Goal: Task Accomplishment & Management: Manage account settings

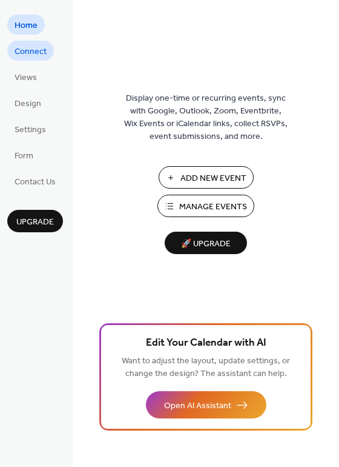
click at [39, 55] on span "Connect" at bounding box center [31, 51] width 32 height 13
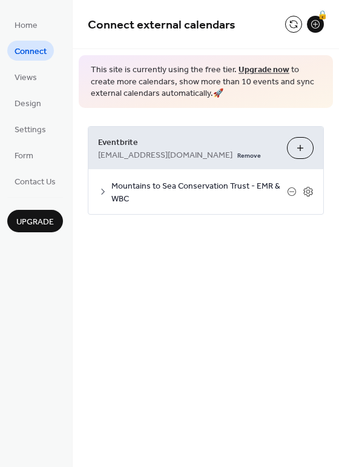
click at [297, 139] on button "Choose Organizers" at bounding box center [300, 148] width 27 height 22
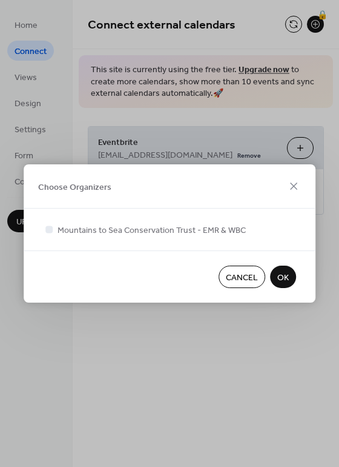
click at [287, 279] on span "OK" at bounding box center [284, 277] width 12 height 13
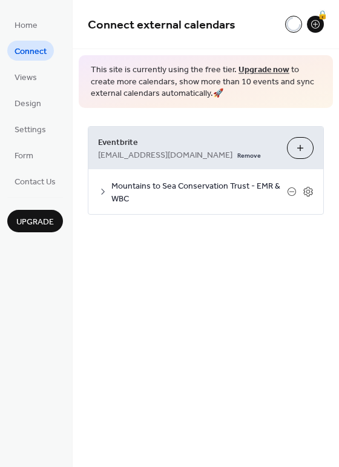
click at [155, 187] on span "Mountains to Sea Conservation Trust - EMR & WBC" at bounding box center [200, 191] width 176 height 25
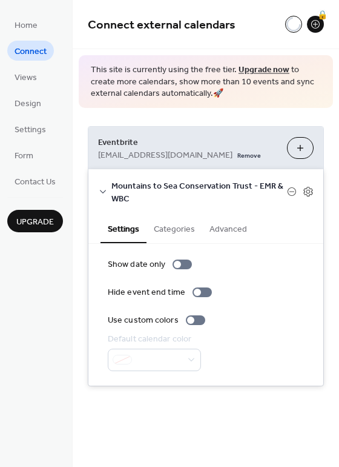
click at [183, 234] on button "Categories" at bounding box center [175, 228] width 56 height 28
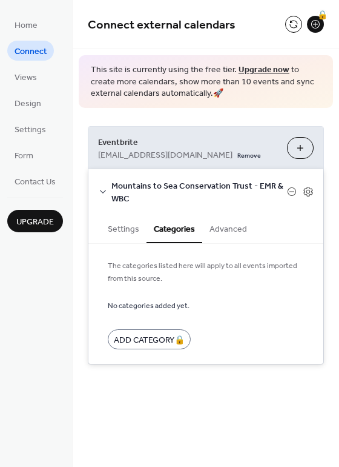
click at [226, 231] on button "Advanced" at bounding box center [228, 228] width 52 height 28
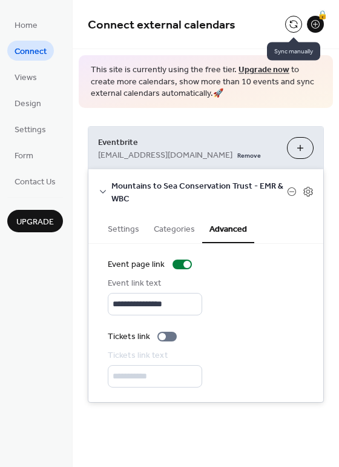
click at [291, 24] on button at bounding box center [293, 24] width 17 height 17
